Goal: Information Seeking & Learning: Learn about a topic

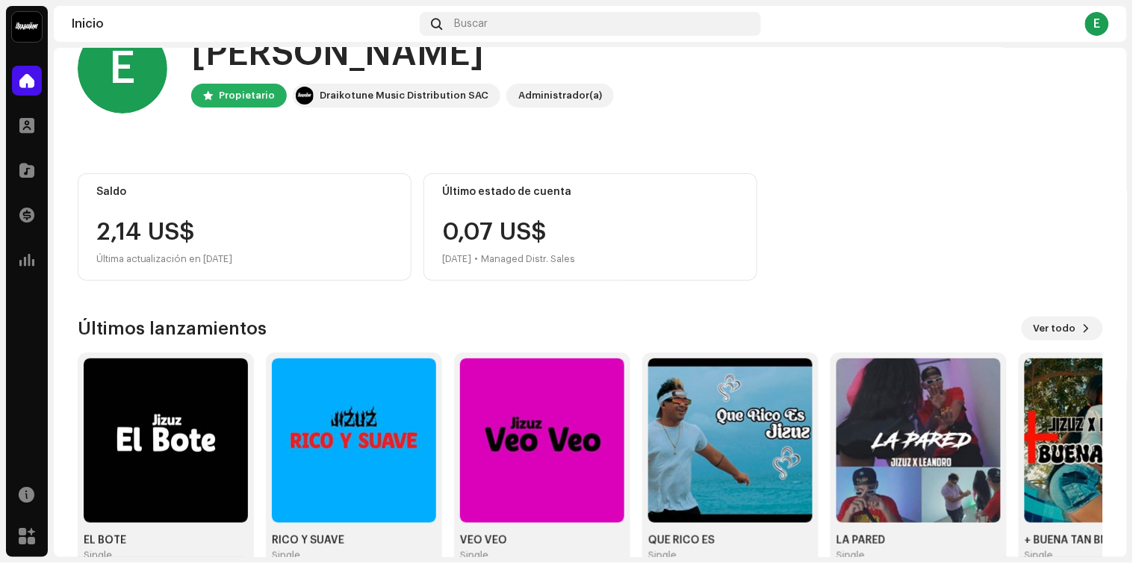
scroll to position [81, 0]
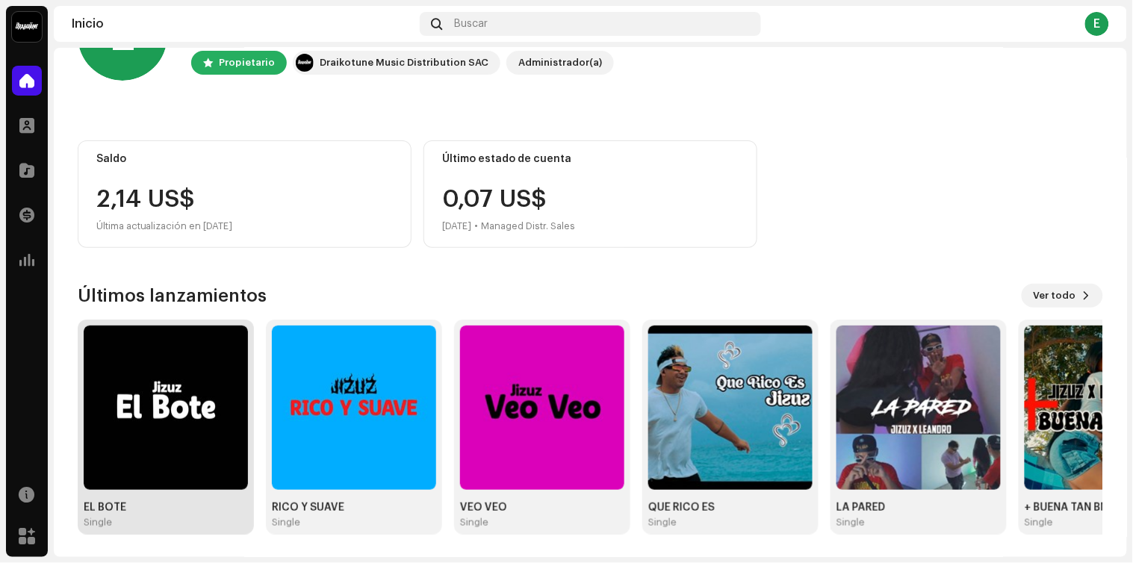
click at [172, 521] on div "Single" at bounding box center [166, 523] width 164 height 12
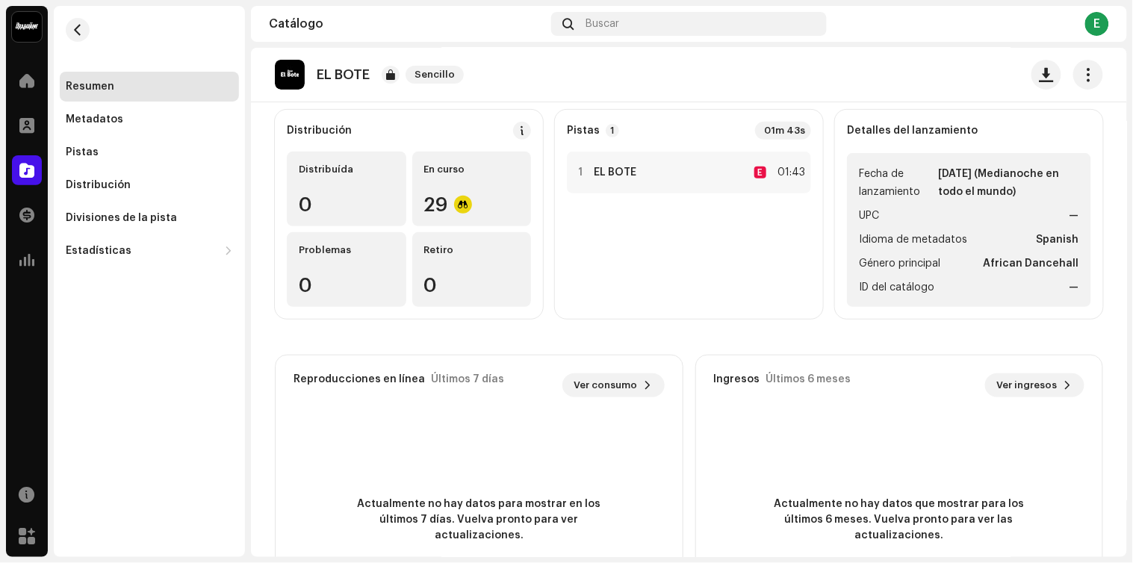
scroll to position [93, 0]
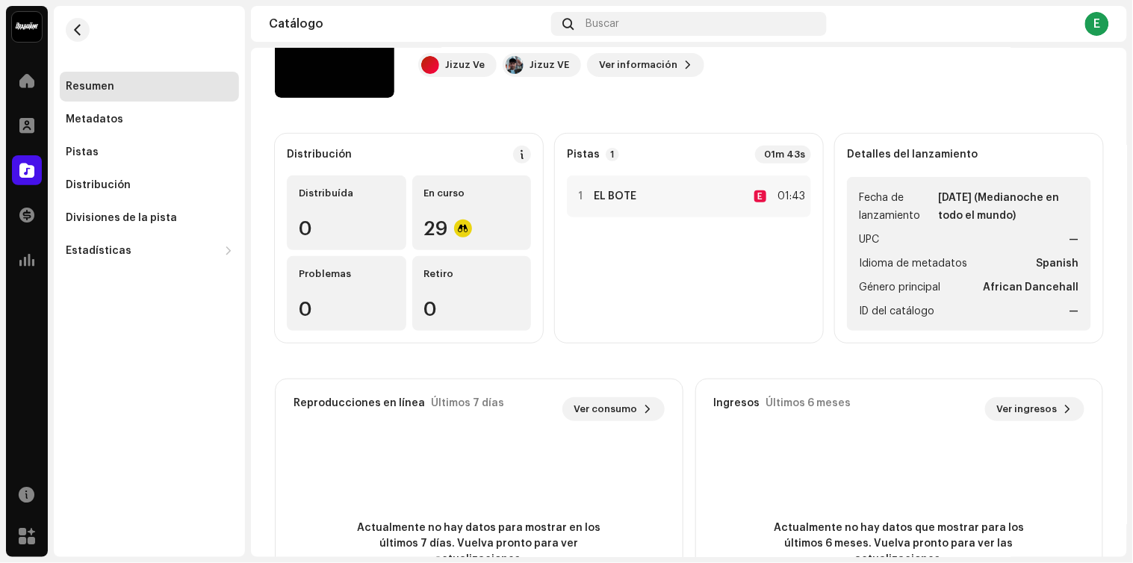
click at [1101, 69] on catalog-releases-details-overview "EL BOTE Sencillo EL BOTE Sencillo Jizuz Ve Jizuz VE Ver información Distribució…" at bounding box center [689, 327] width 876 height 747
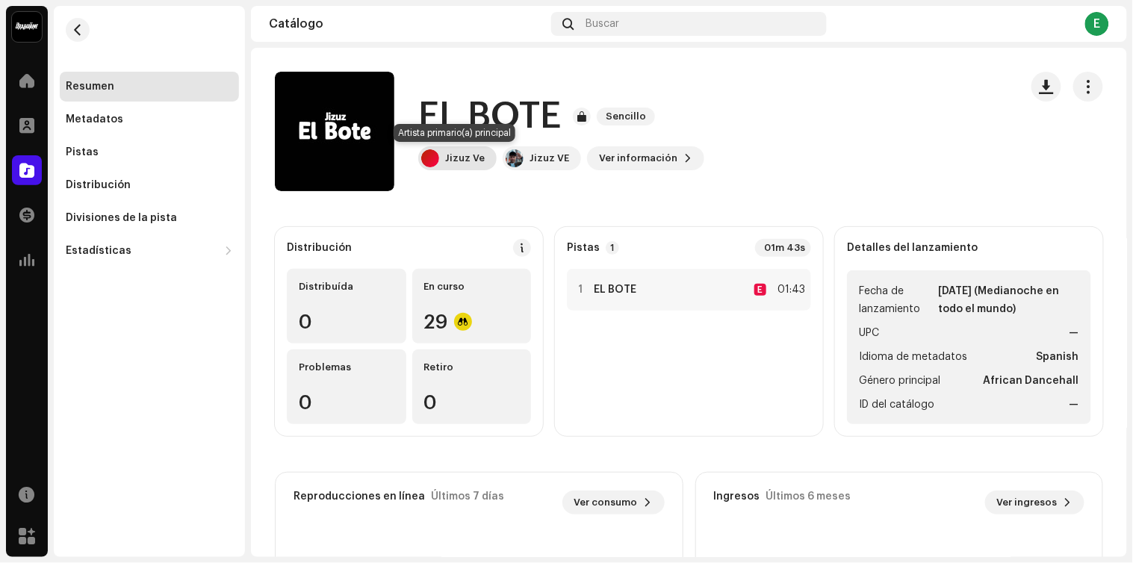
click at [476, 158] on div "Jizuz Ve" at bounding box center [465, 158] width 40 height 12
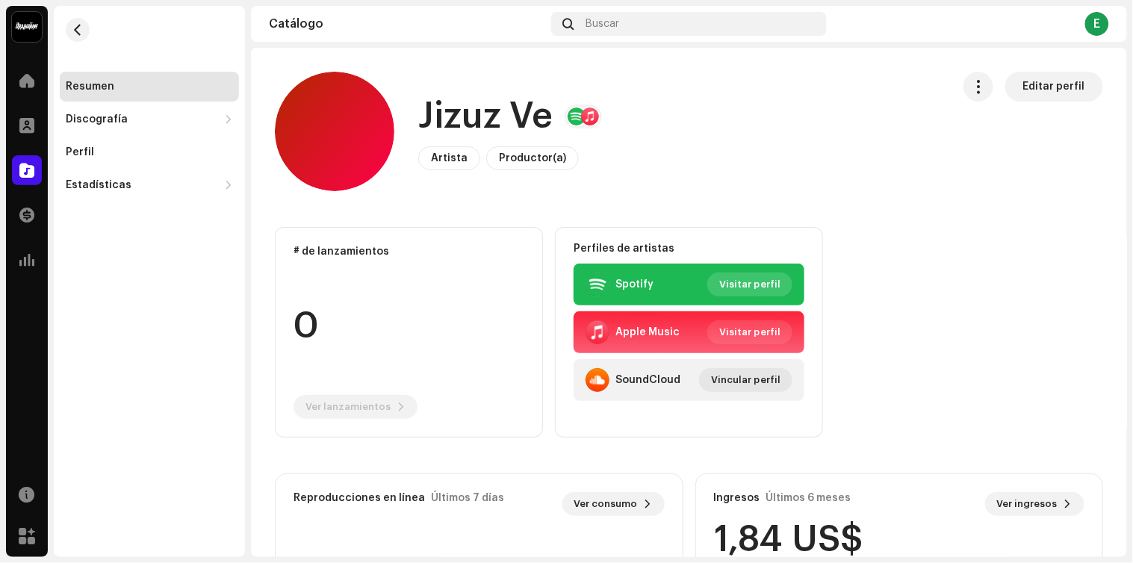
click at [728, 285] on span "Visitar perfil" at bounding box center [749, 285] width 61 height 30
click at [80, 27] on span "button" at bounding box center [77, 30] width 11 height 12
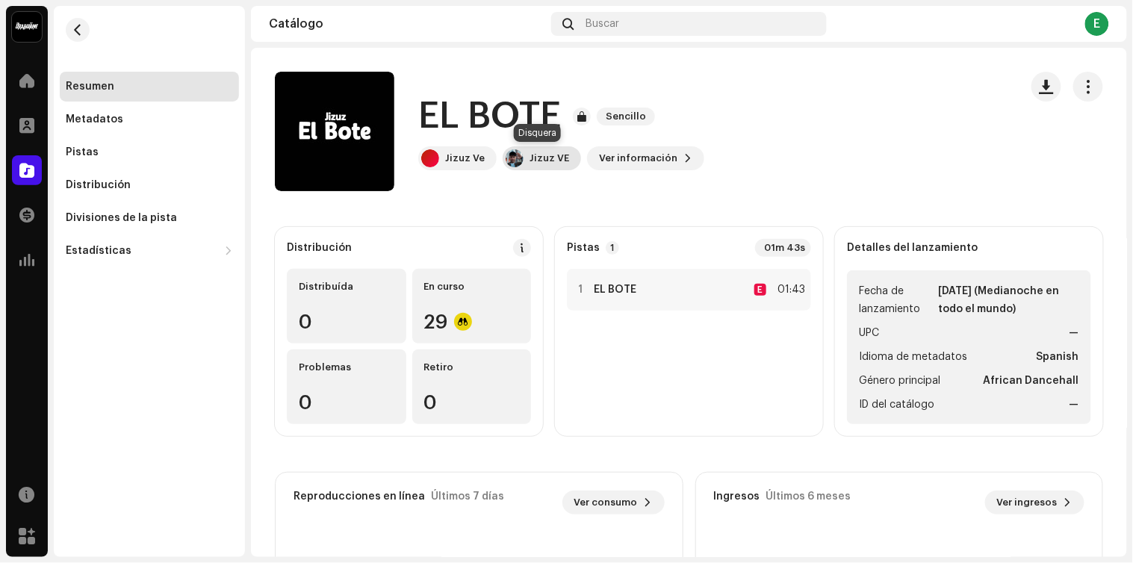
click at [547, 158] on div "Jizuz VE" at bounding box center [549, 158] width 40 height 12
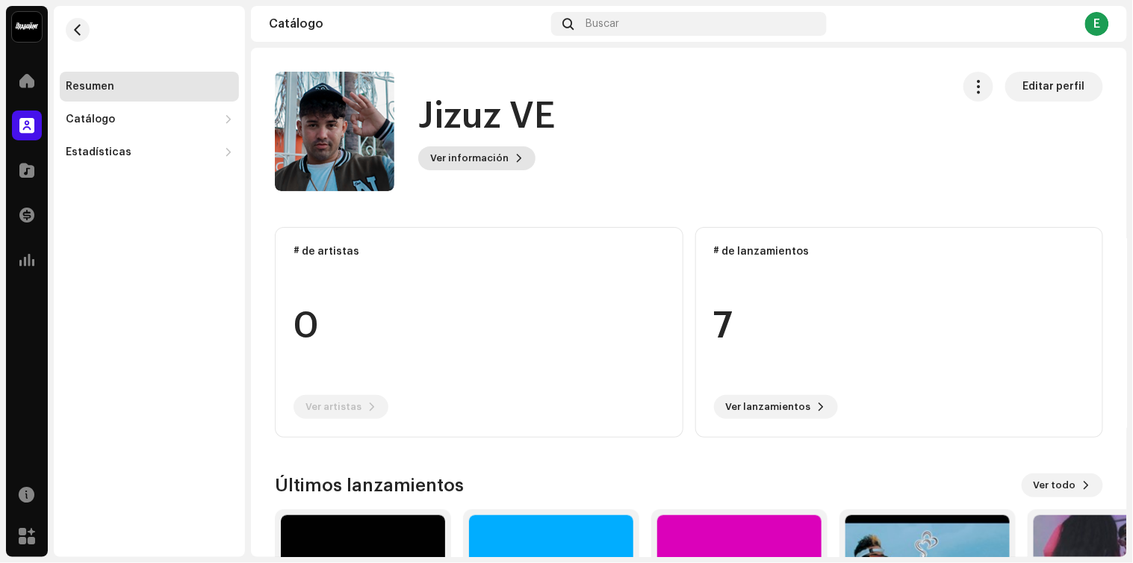
click at [518, 157] on button "Ver información" at bounding box center [476, 158] width 117 height 24
click at [769, 125] on div "Jizuz VE 889851 Descripción —" at bounding box center [566, 281] width 1133 height 563
click at [979, 97] on button "button" at bounding box center [978, 87] width 30 height 30
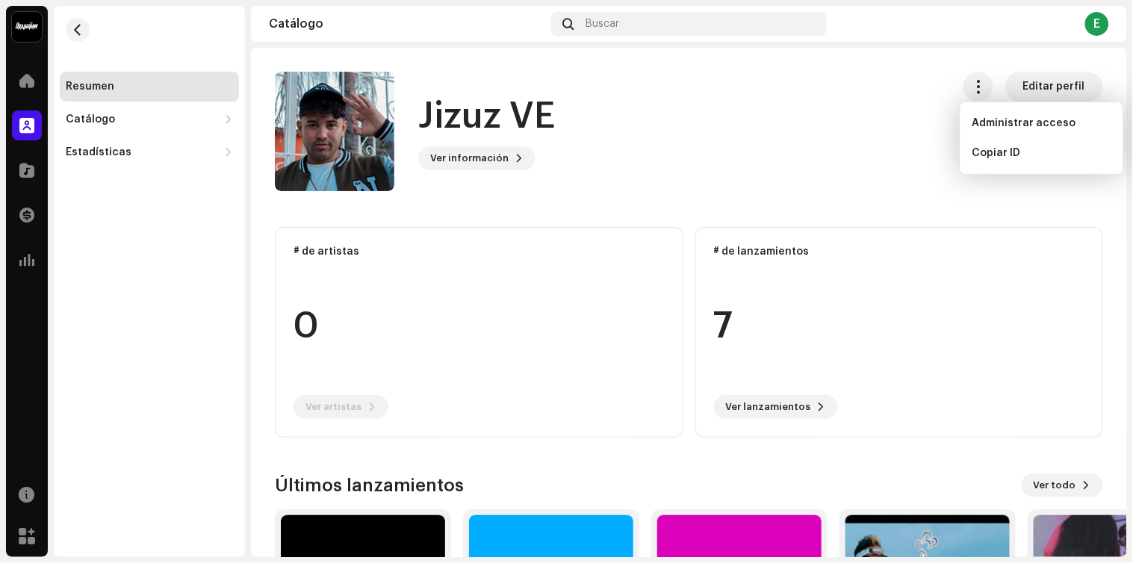
click at [856, 98] on div "Jizuz VE Ver información Editar perfil" at bounding box center [607, 131] width 665 height 119
